Goal: Task Accomplishment & Management: Use online tool/utility

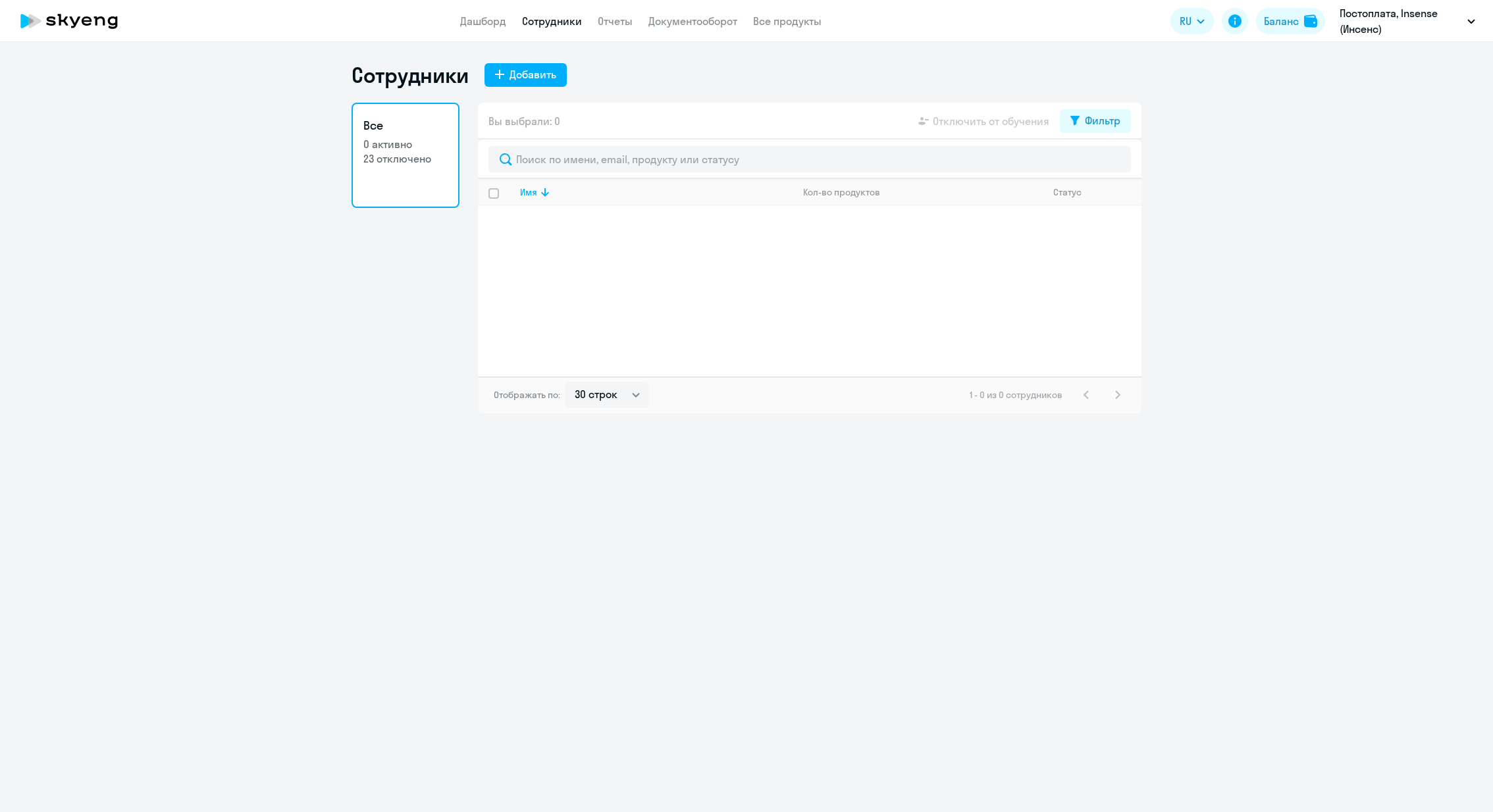
select select "30"
click at [1451, 12] on p "Постоплата, Insense (Инсенс)" at bounding box center [1401, 21] width 123 height 32
click at [1437, 58] on li "Insense, Insense ([PERSON_NAME])" at bounding box center [1391, 61] width 183 height 33
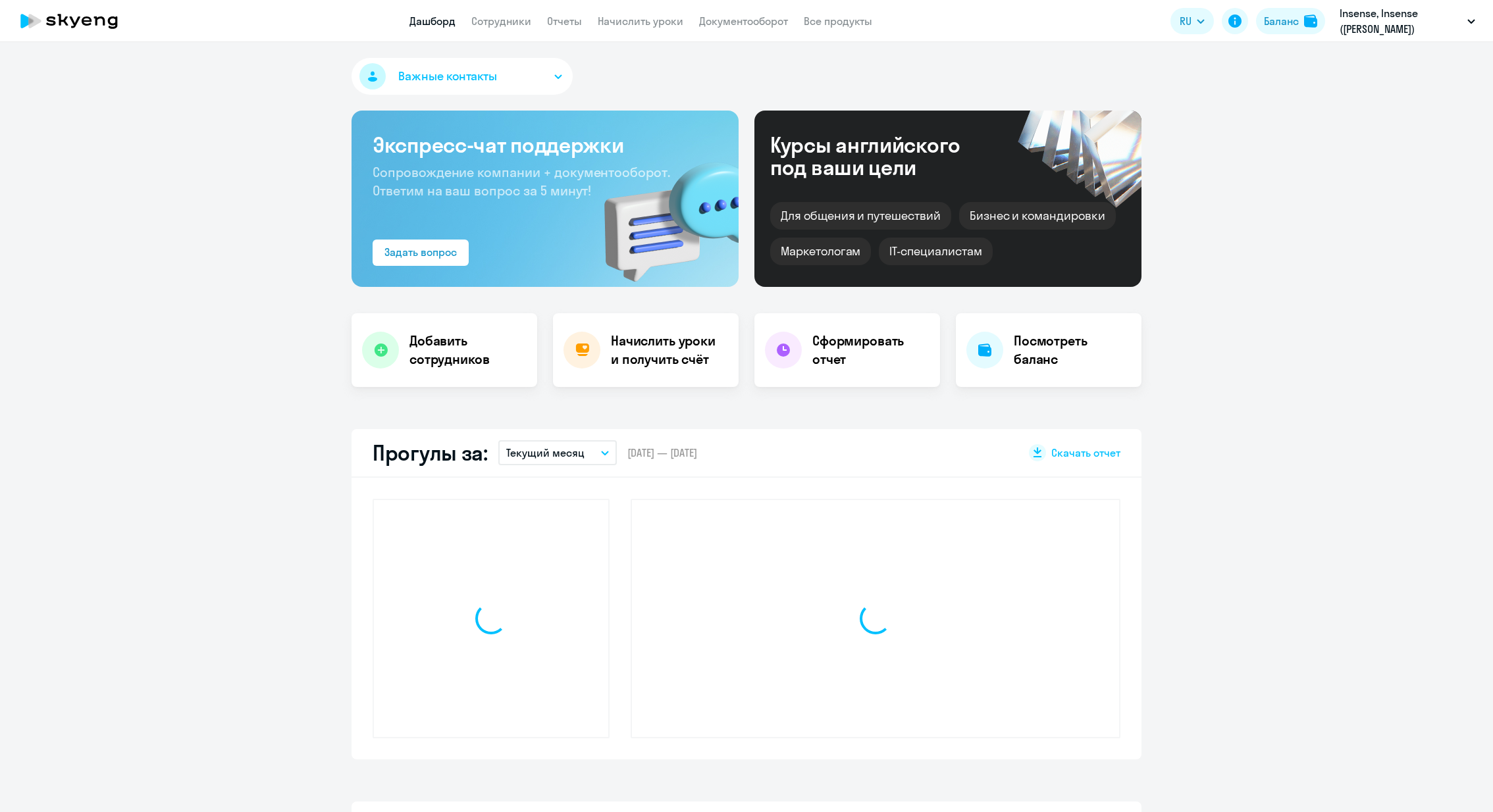
select select "30"
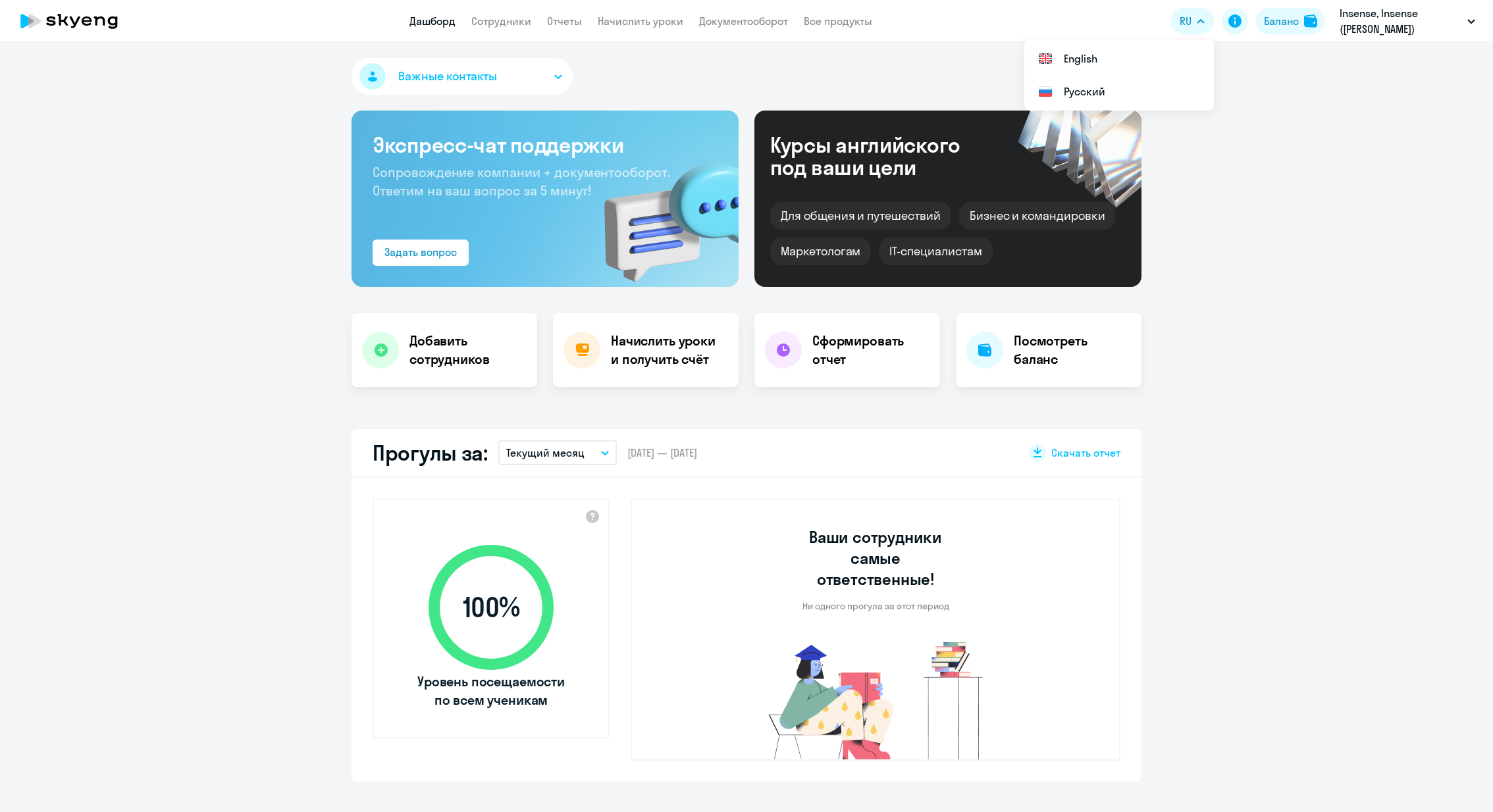
click at [636, 27] on app-menu-item-link "Начислить уроки" at bounding box center [640, 21] width 85 height 17
click at [644, 13] on app-menu-item-link "Начислить уроки" at bounding box center [640, 21] width 85 height 17
click at [644, 25] on link "Начислить уроки" at bounding box center [640, 21] width 85 height 13
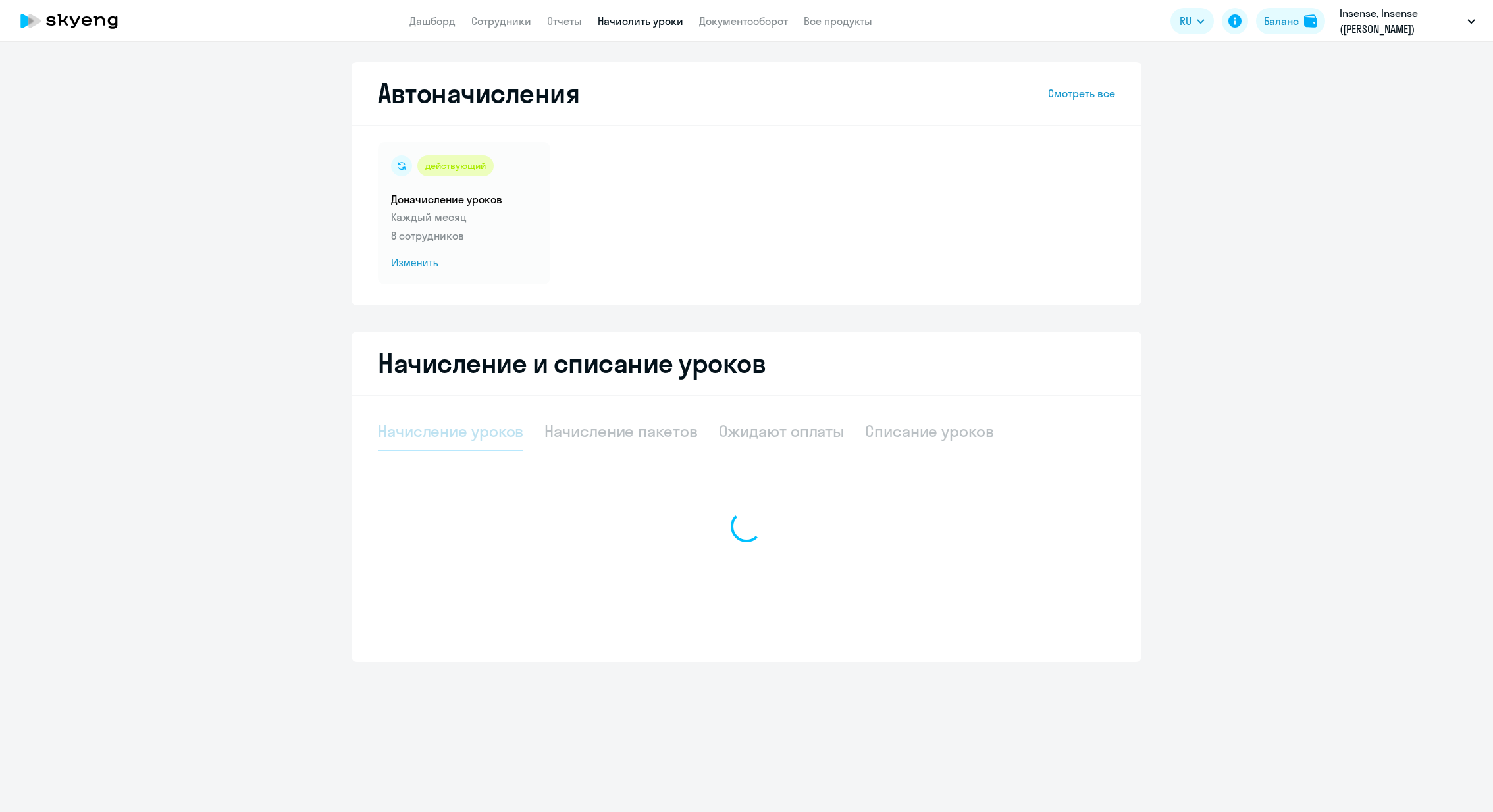
select select "10"
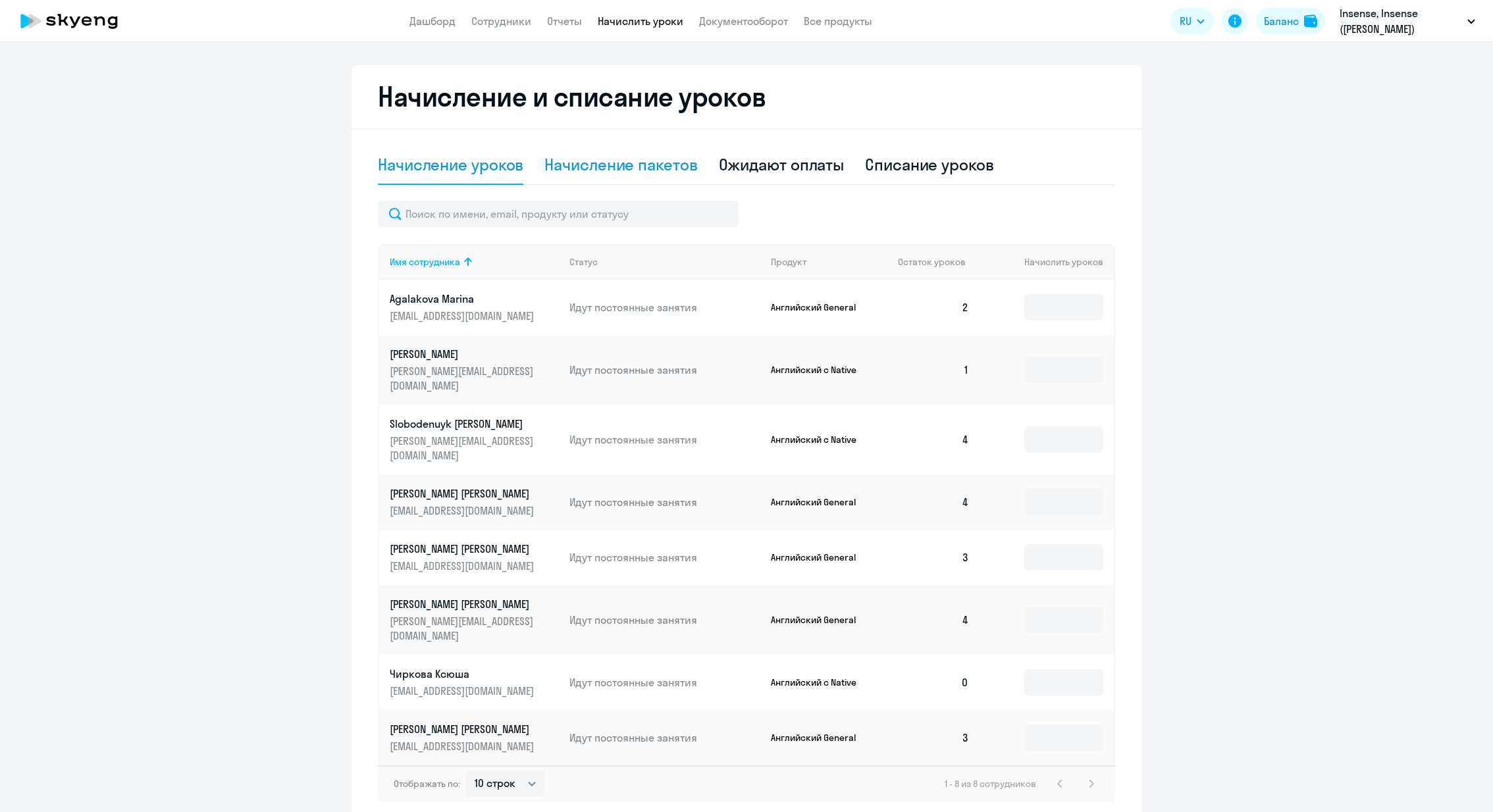
scroll to position [279, 0]
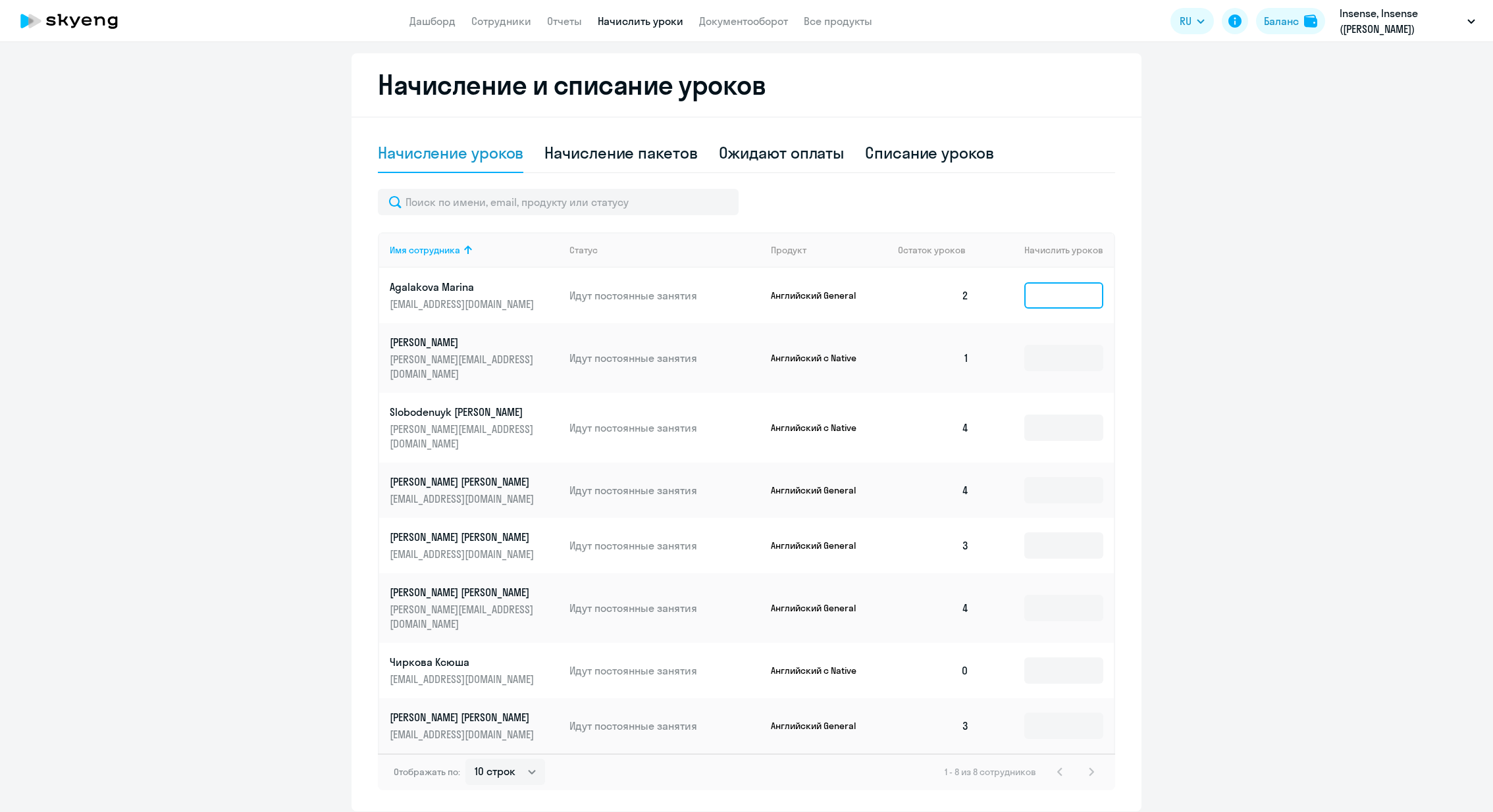
click at [1078, 294] on input at bounding box center [1064, 295] width 79 height 27
click at [643, 144] on div "Начисление пакетов" at bounding box center [620, 153] width 153 height 21
select select "10"
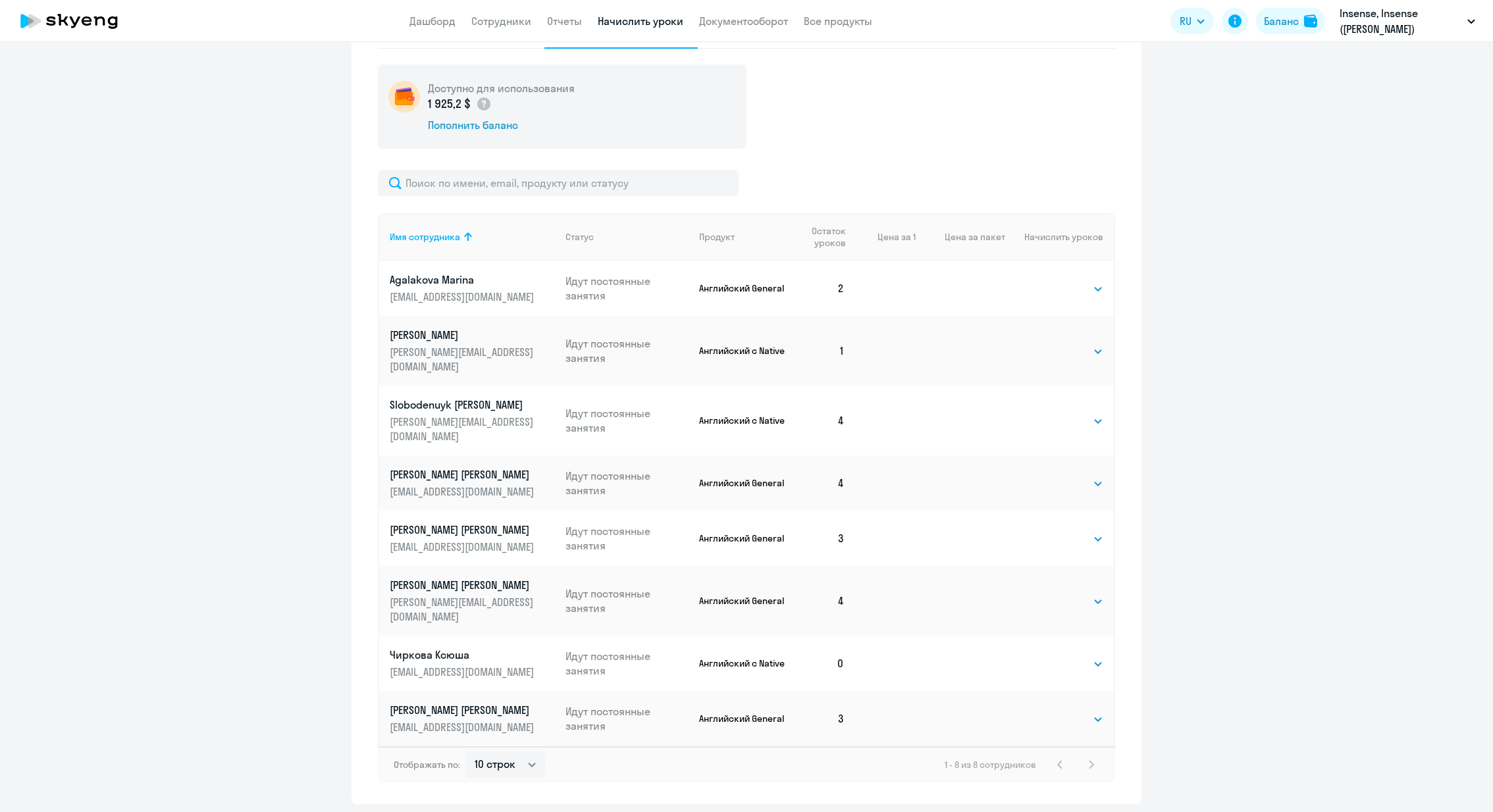
scroll to position [403, 0]
click at [1083, 345] on select "Выбрать 4 8 16 32 64 96 128" at bounding box center [1076, 351] width 54 height 16
click at [1049, 343] on select "Выбрать 4 8 16 32 64 96 128" at bounding box center [1076, 351] width 54 height 16
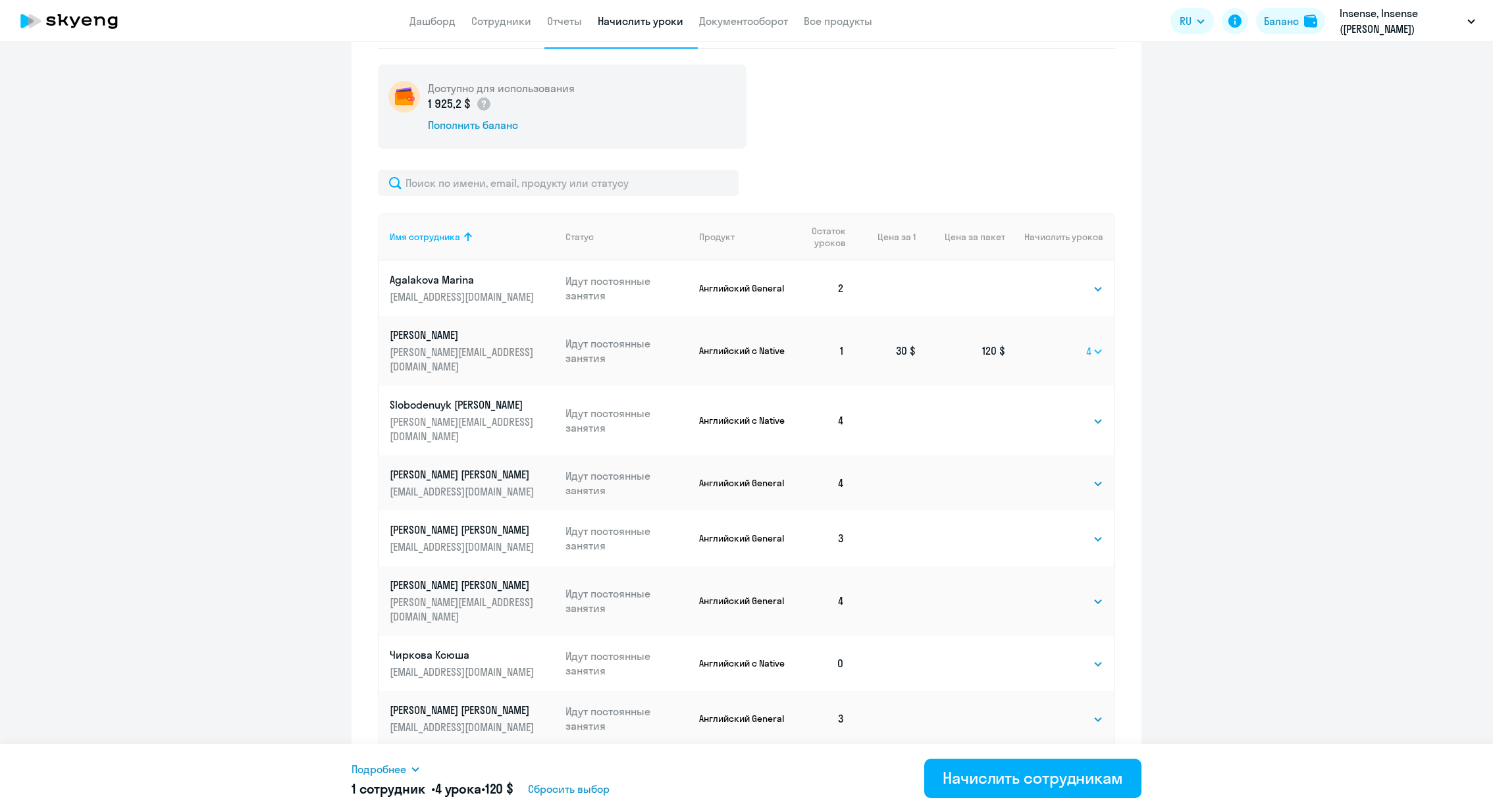
click at [1096, 344] on select "Выбрать 4 8 16 32 64 96 128" at bounding box center [1095, 351] width 17 height 16
click at [1086, 343] on select "Выбрать 4 8 16 32 64 96 128" at bounding box center [1095, 351] width 17 height 16
click at [1099, 343] on select "Выбрать 4 8 16 32 64 96 128" at bounding box center [1095, 351] width 17 height 16
click at [1086, 343] on select "Выбрать 4 8 16 32 64 96 128" at bounding box center [1095, 351] width 17 height 16
click at [1093, 344] on select "Выбрать 4 8 16 32 64 96 128" at bounding box center [1095, 351] width 17 height 16
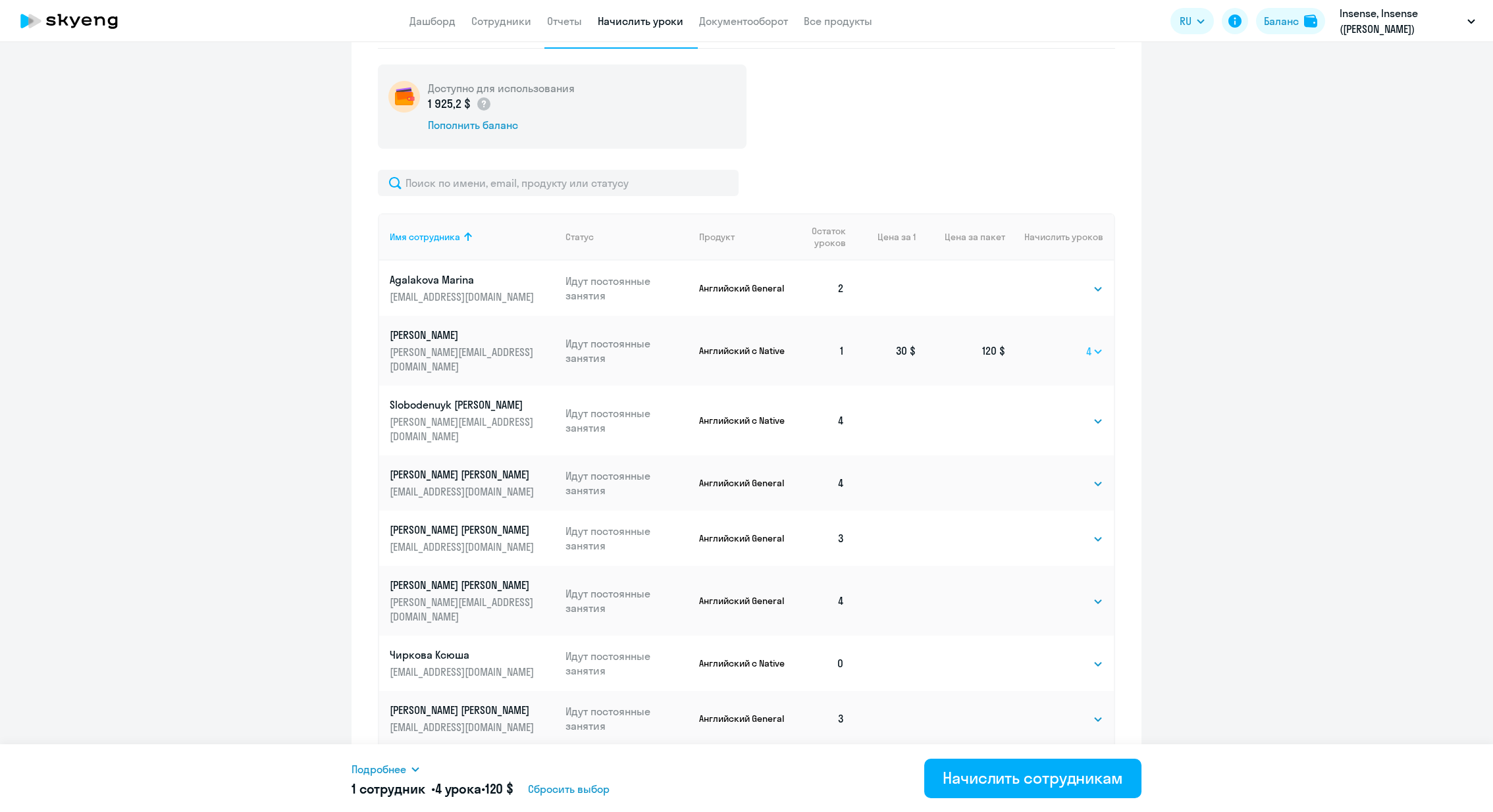
select select "8"
click at [1086, 343] on select "Выбрать 4 8 16 32 64 96 128" at bounding box center [1095, 351] width 17 height 16
click at [1052, 778] on div "Начислить сотрудникам" at bounding box center [1032, 778] width 180 height 21
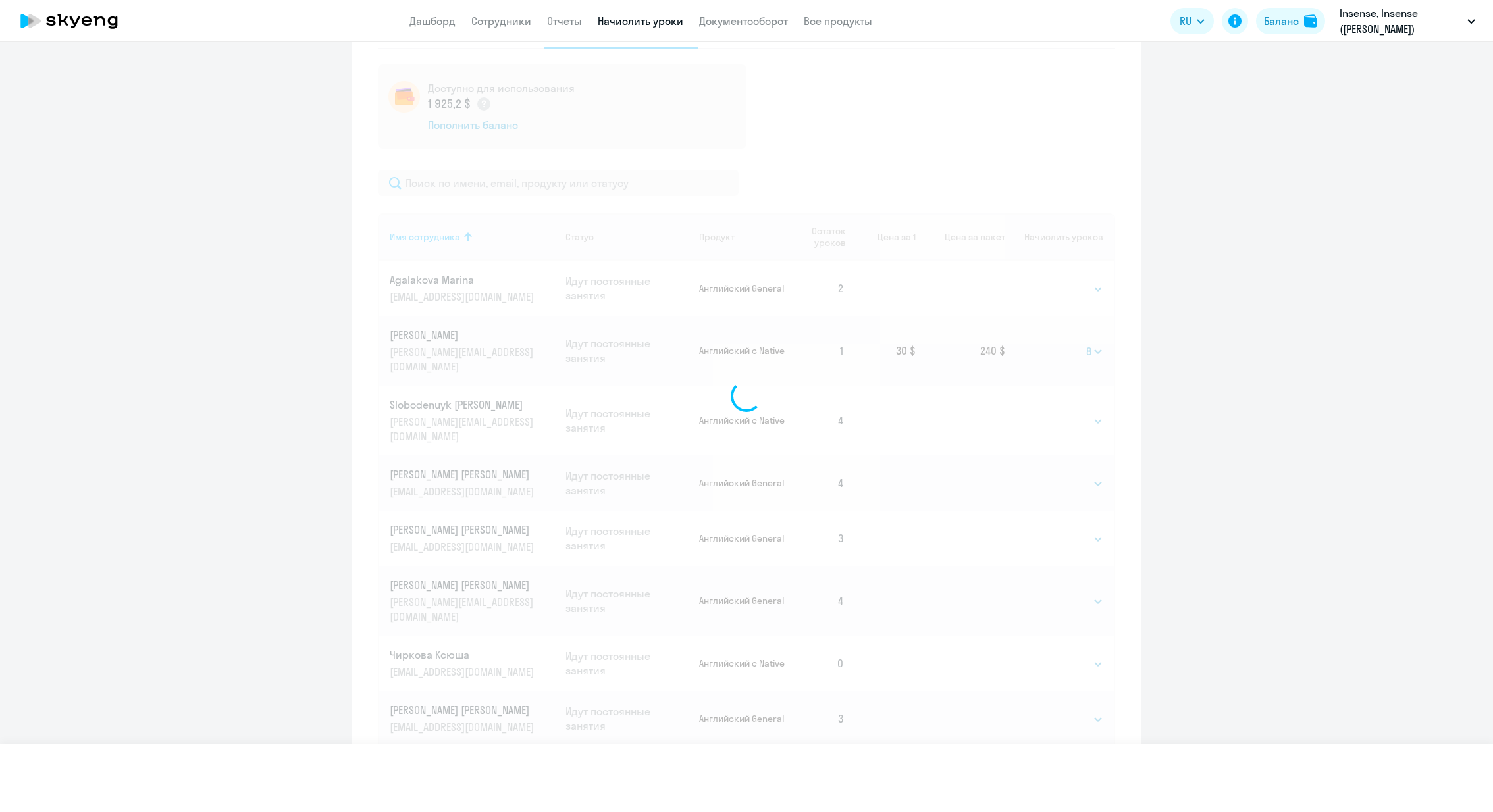
select select
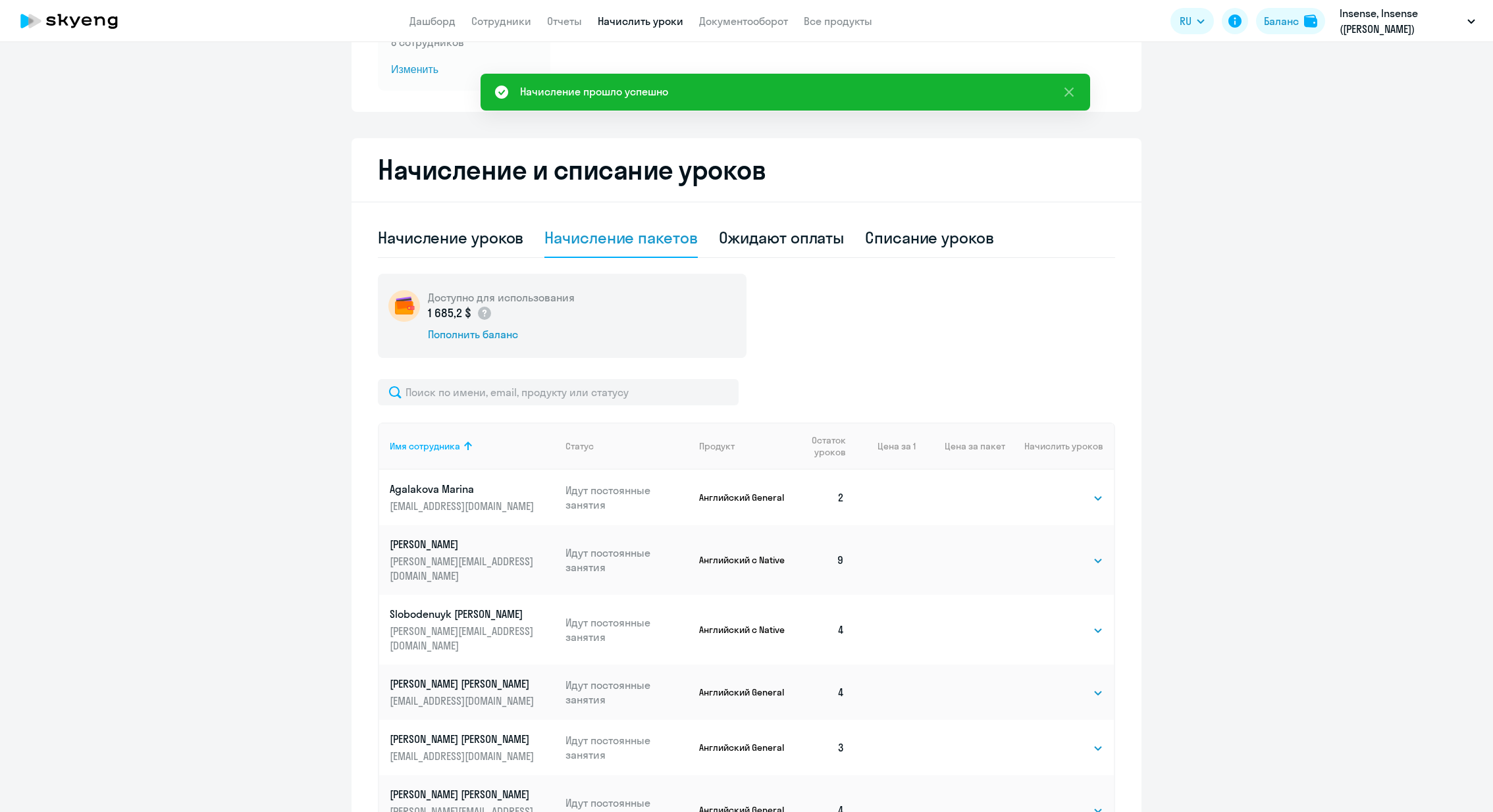
scroll to position [160, 0]
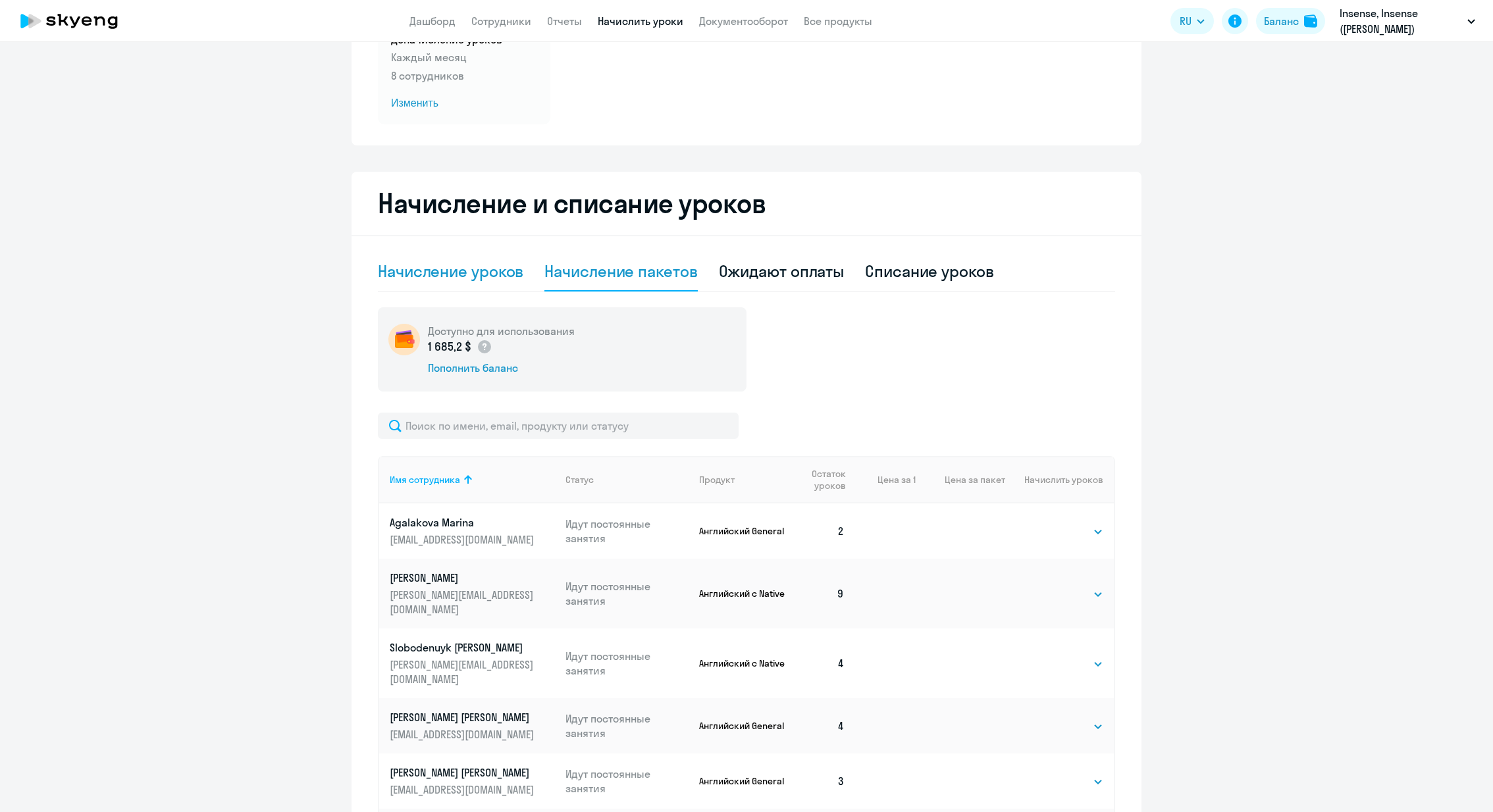
click at [435, 271] on div "Начисление уроков" at bounding box center [450, 271] width 145 height 21
select select "10"
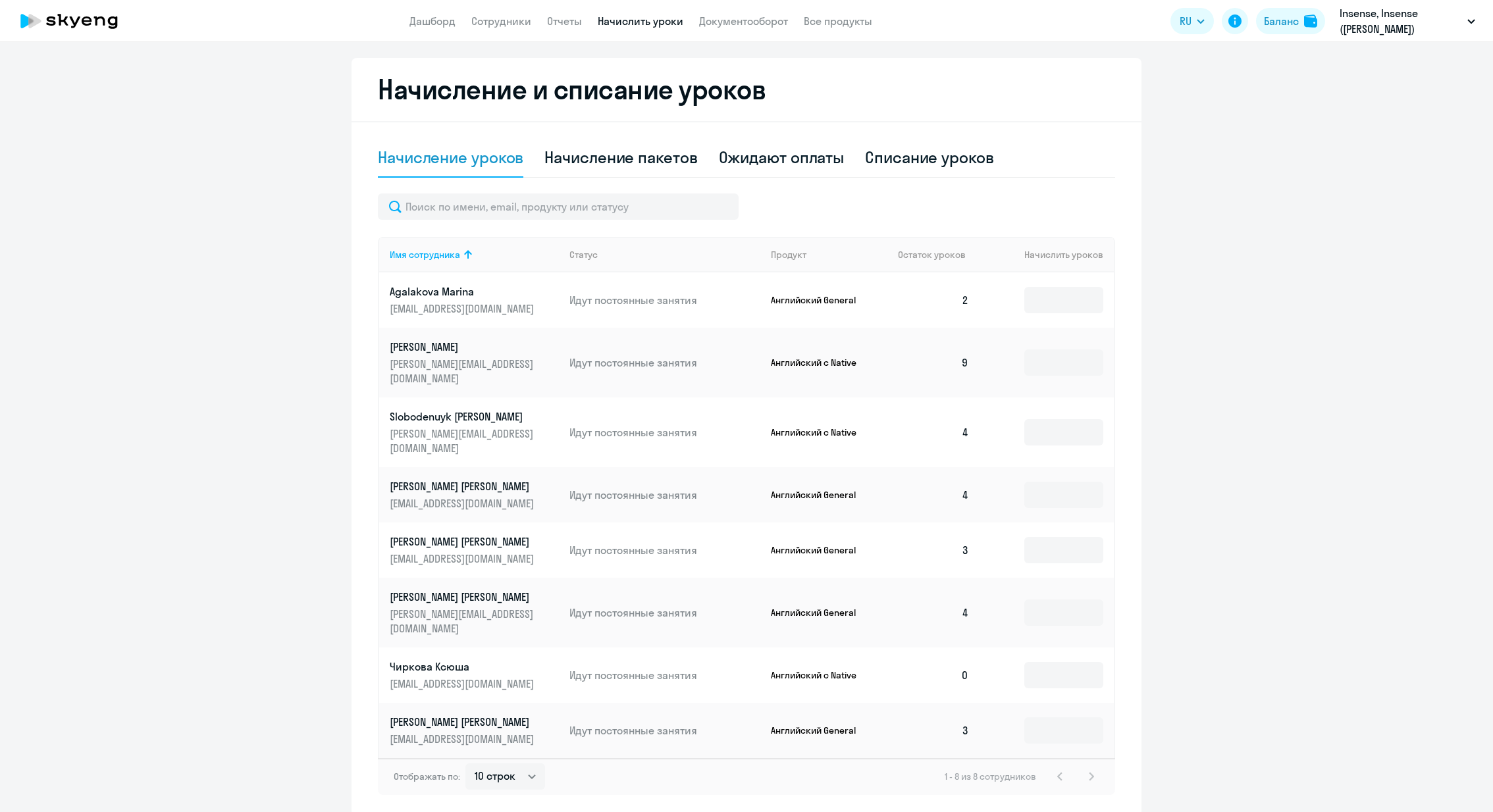
scroll to position [282, 0]
